Goal: Check status

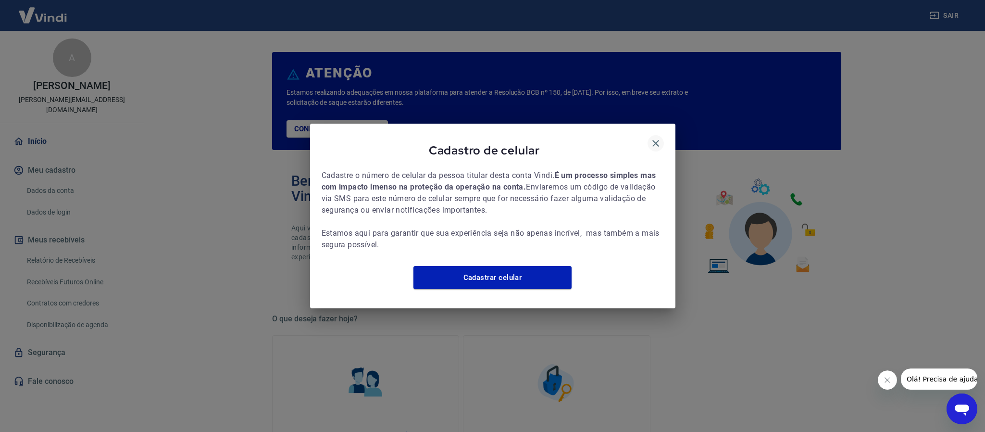
click at [655, 137] on icon "button" at bounding box center [656, 143] width 12 height 12
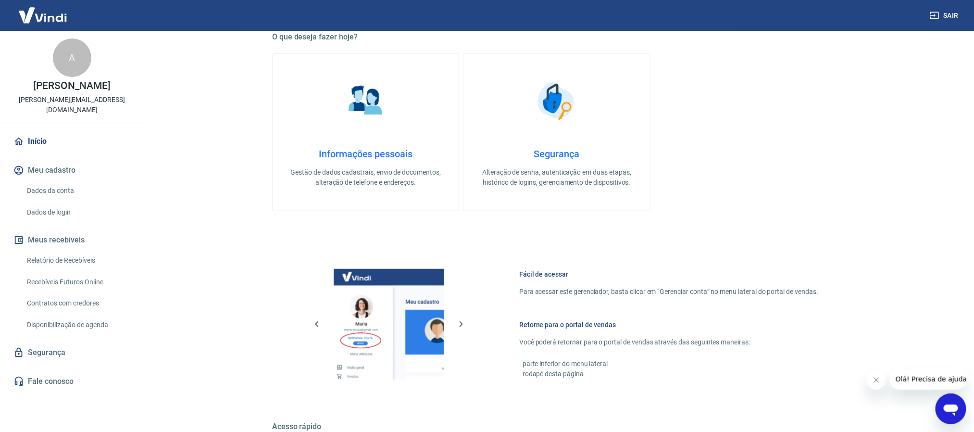
scroll to position [418, 0]
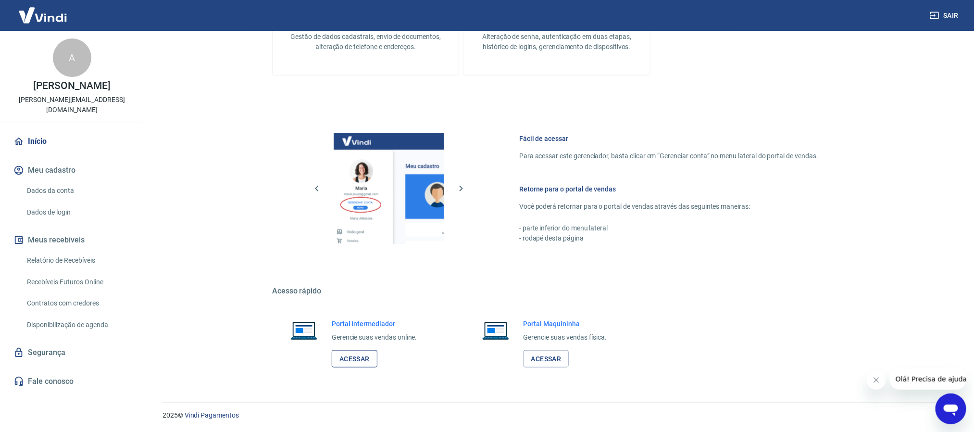
click at [369, 362] on link "Acessar" at bounding box center [355, 359] width 46 height 18
